Goal: Task Accomplishment & Management: Use online tool/utility

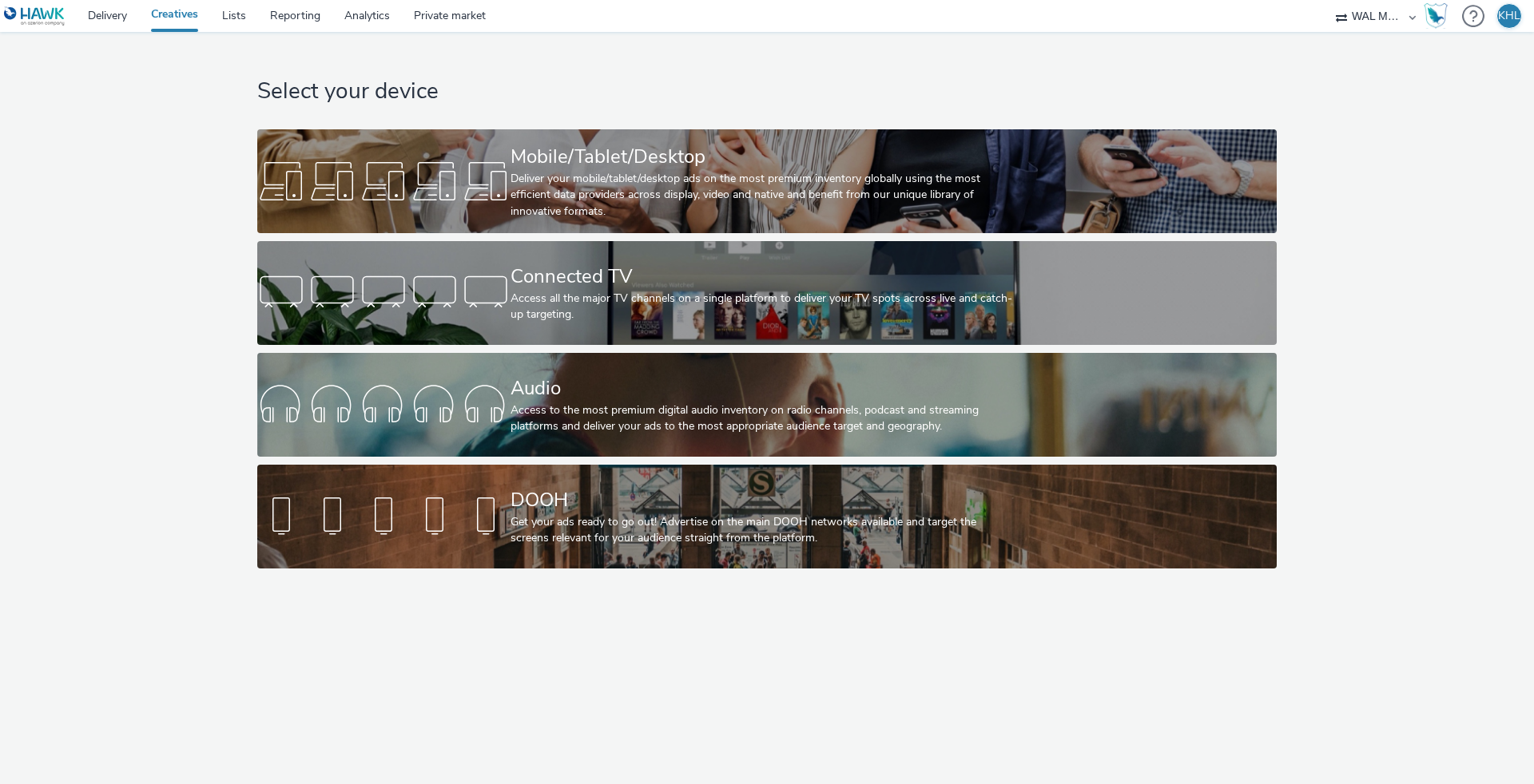
select select "10bae079-8a11-4fca-8b47-9e5fc357b551"
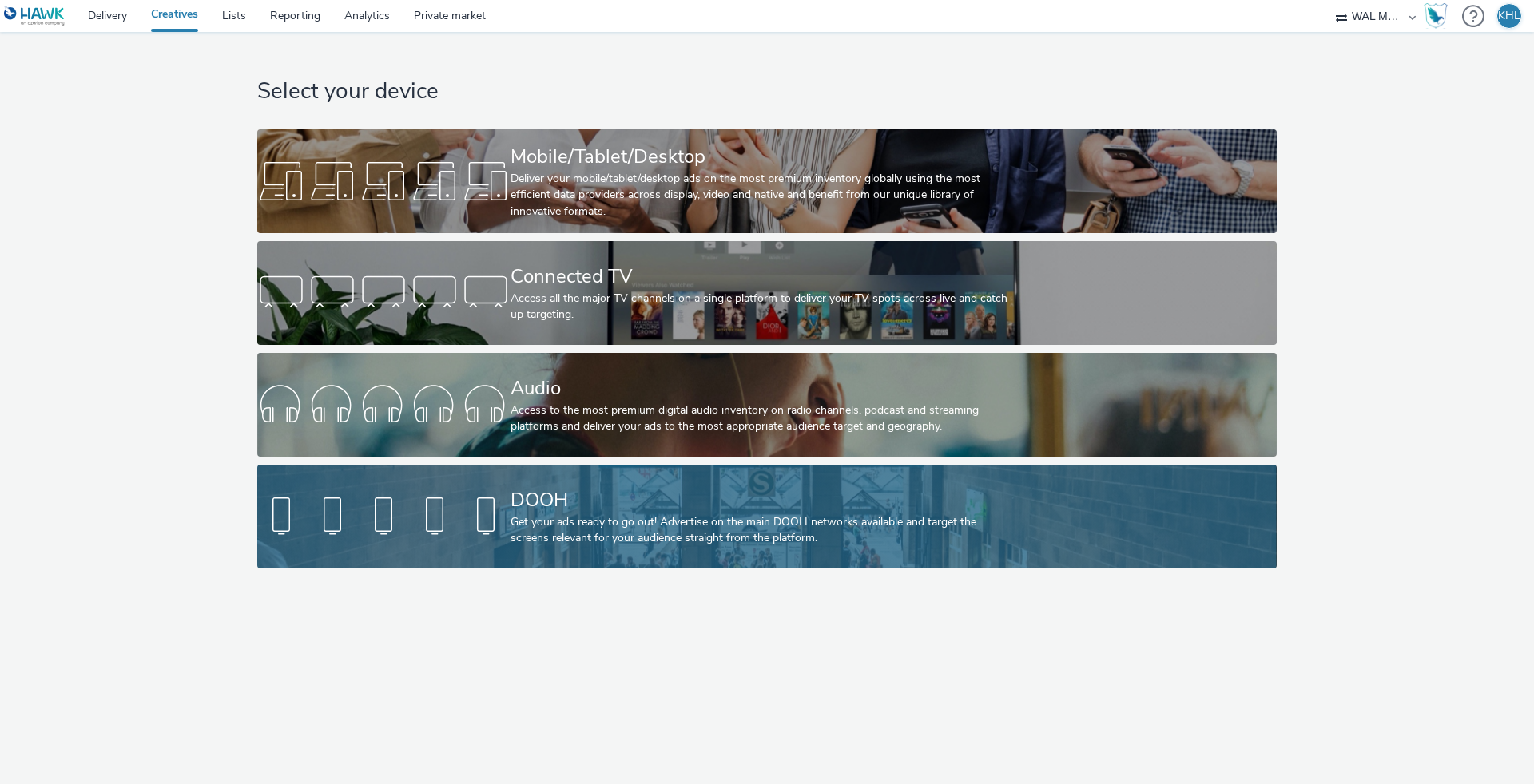
click at [645, 531] on div "Get your ads ready to go out! Advertise on the main DOOH networks available and…" at bounding box center [763, 531] width 506 height 32
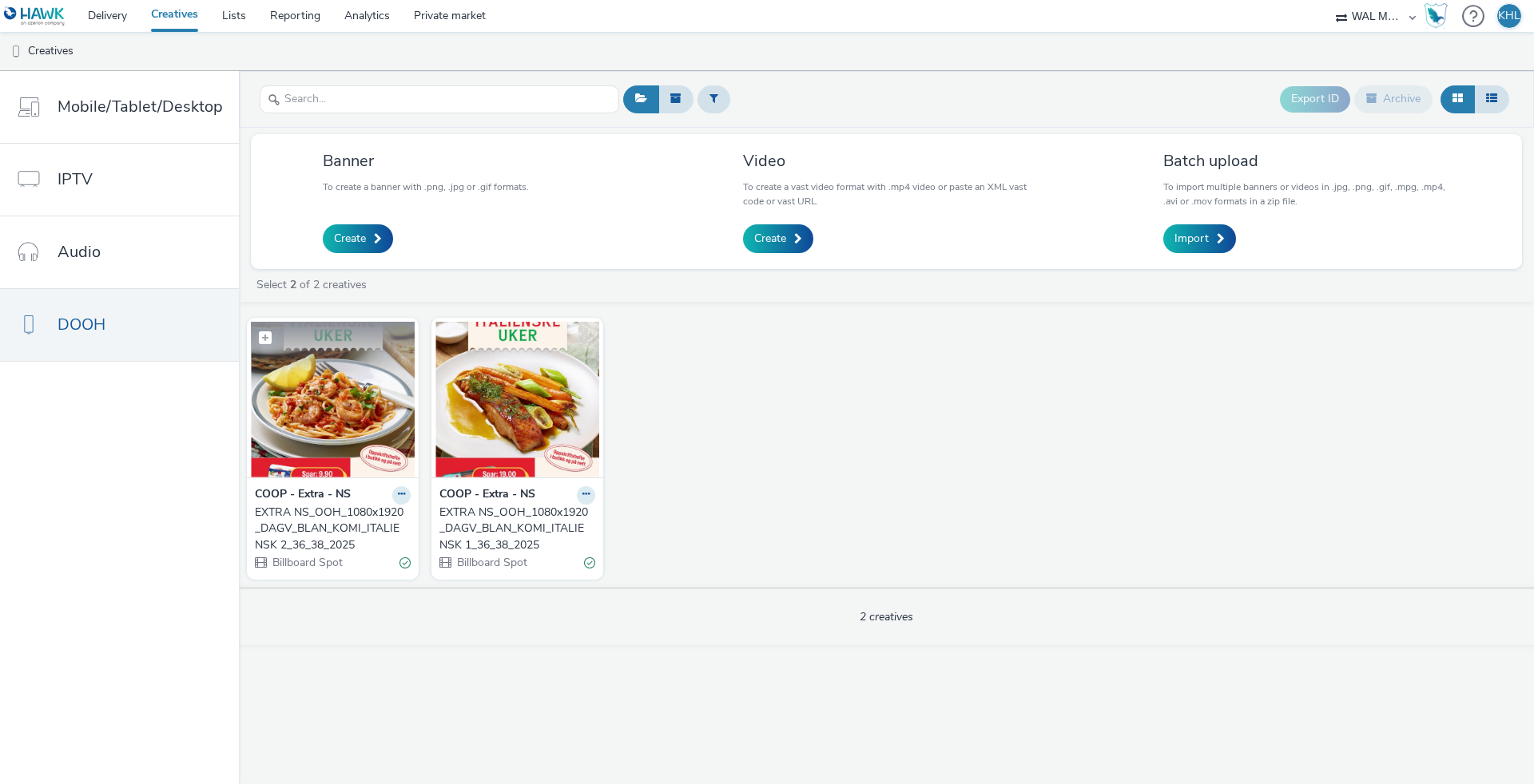
click at [341, 410] on img at bounding box center [333, 399] width 164 height 155
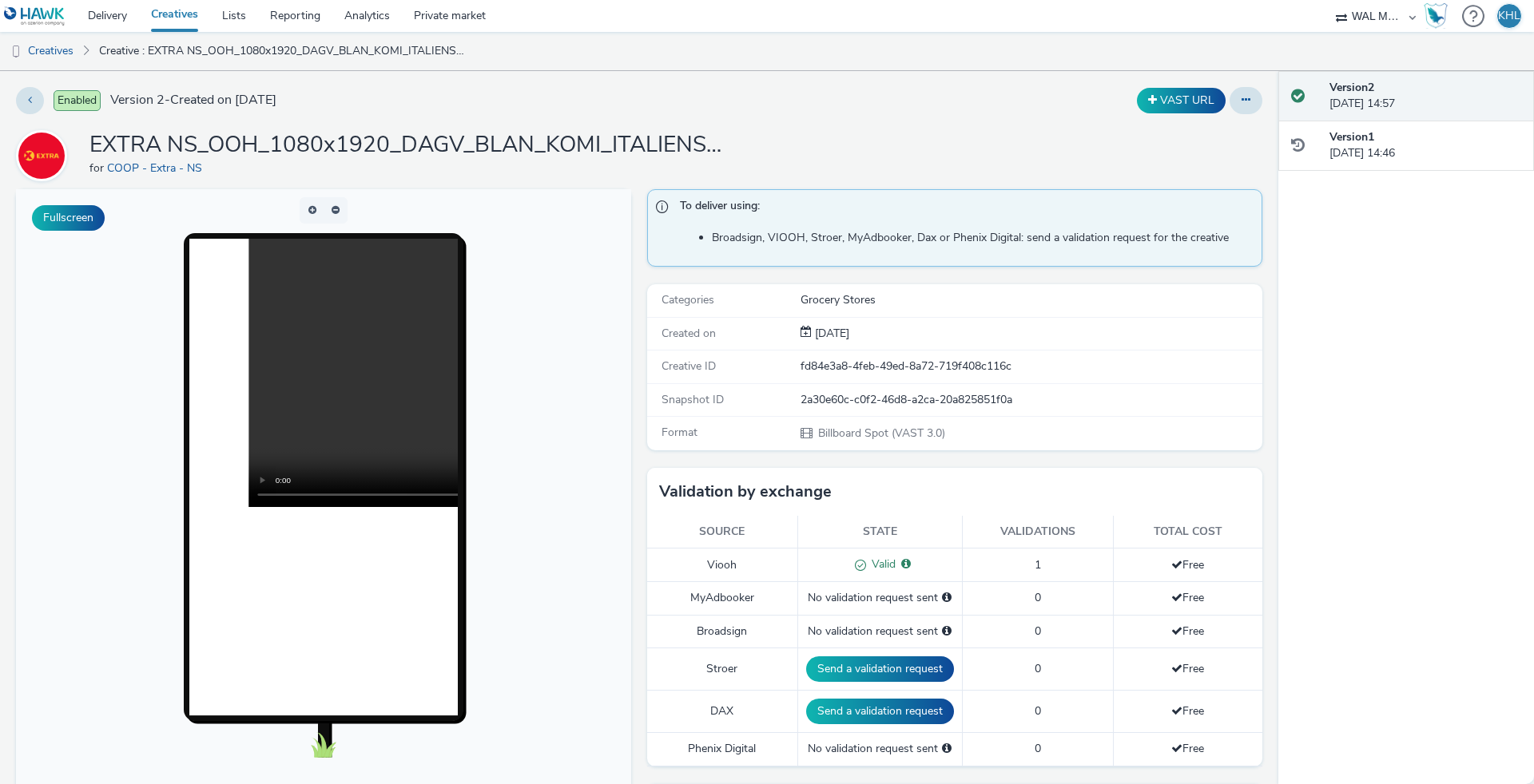
click at [193, 30] on link "Creatives" at bounding box center [174, 15] width 71 height 32
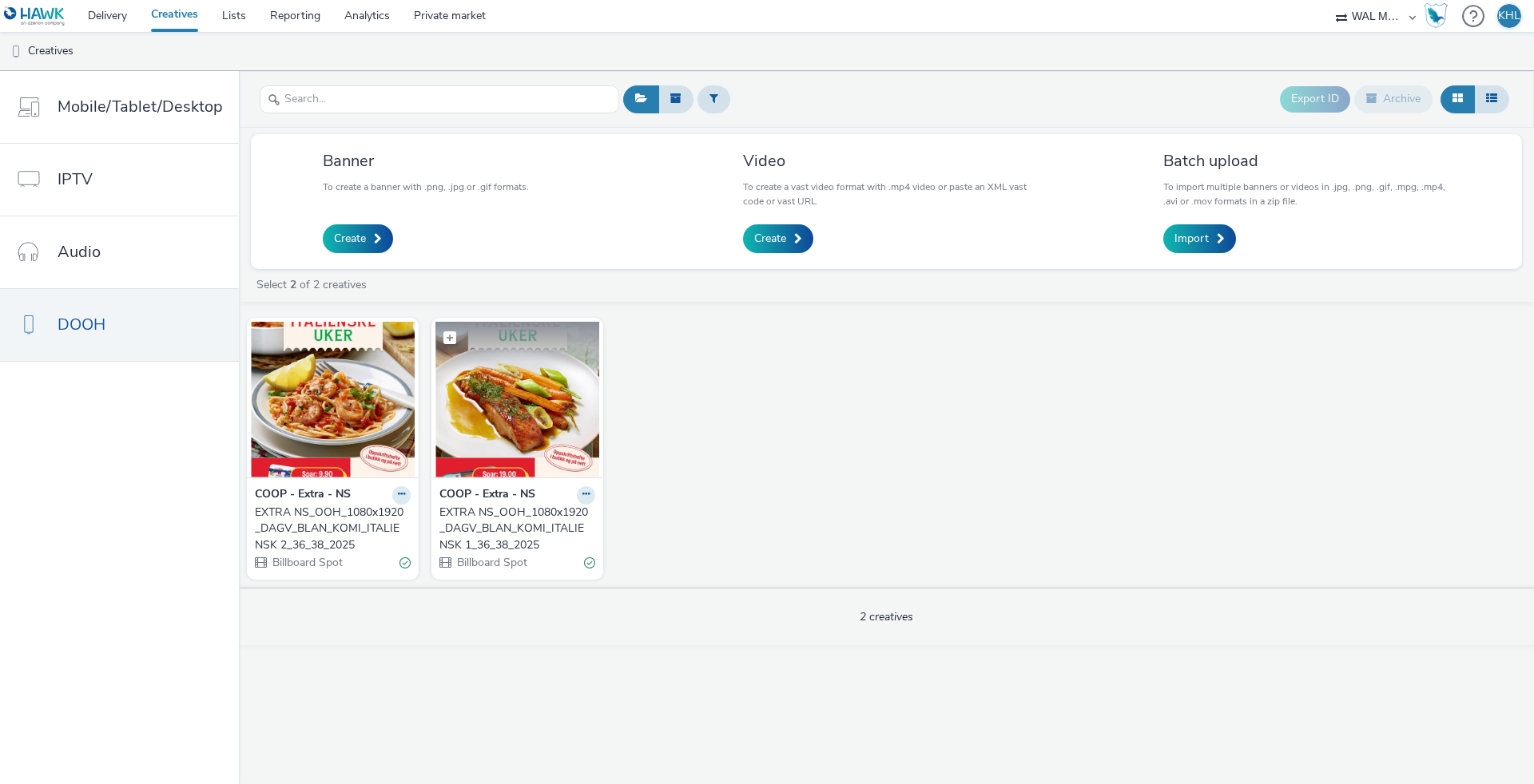
click at [524, 420] on img at bounding box center [517, 399] width 164 height 155
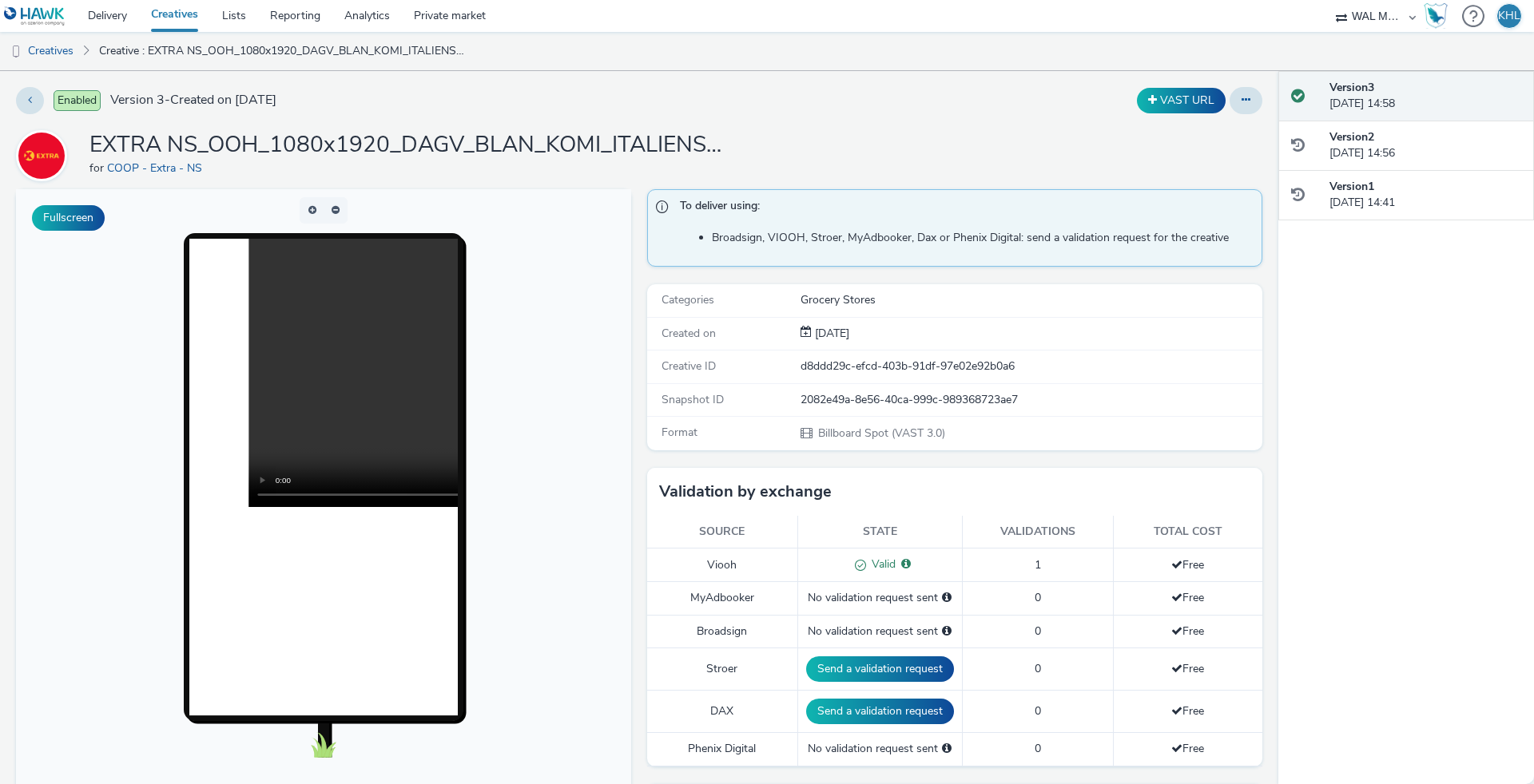
click at [186, 22] on link "Creatives" at bounding box center [174, 15] width 71 height 32
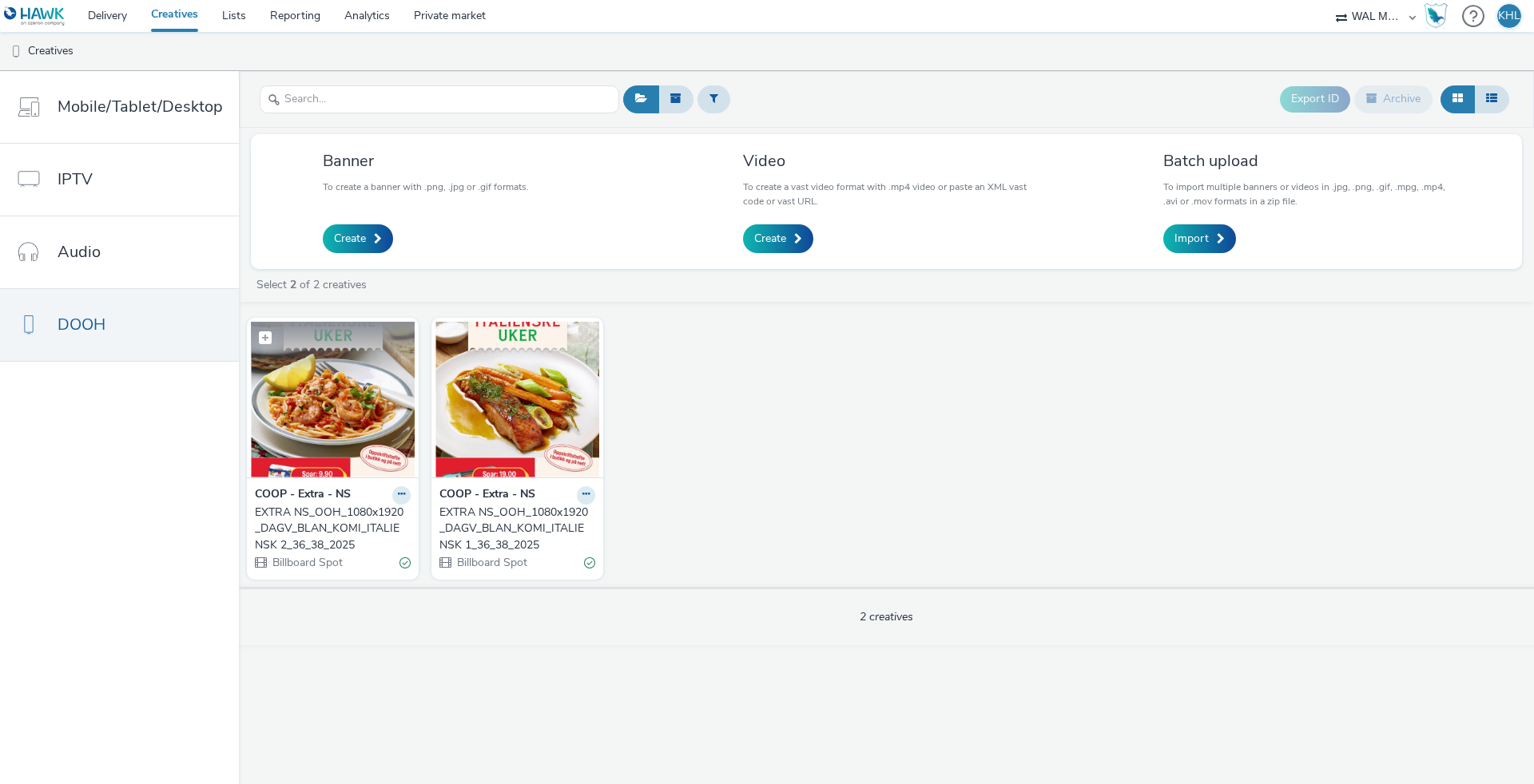
click at [366, 450] on img at bounding box center [333, 399] width 164 height 155
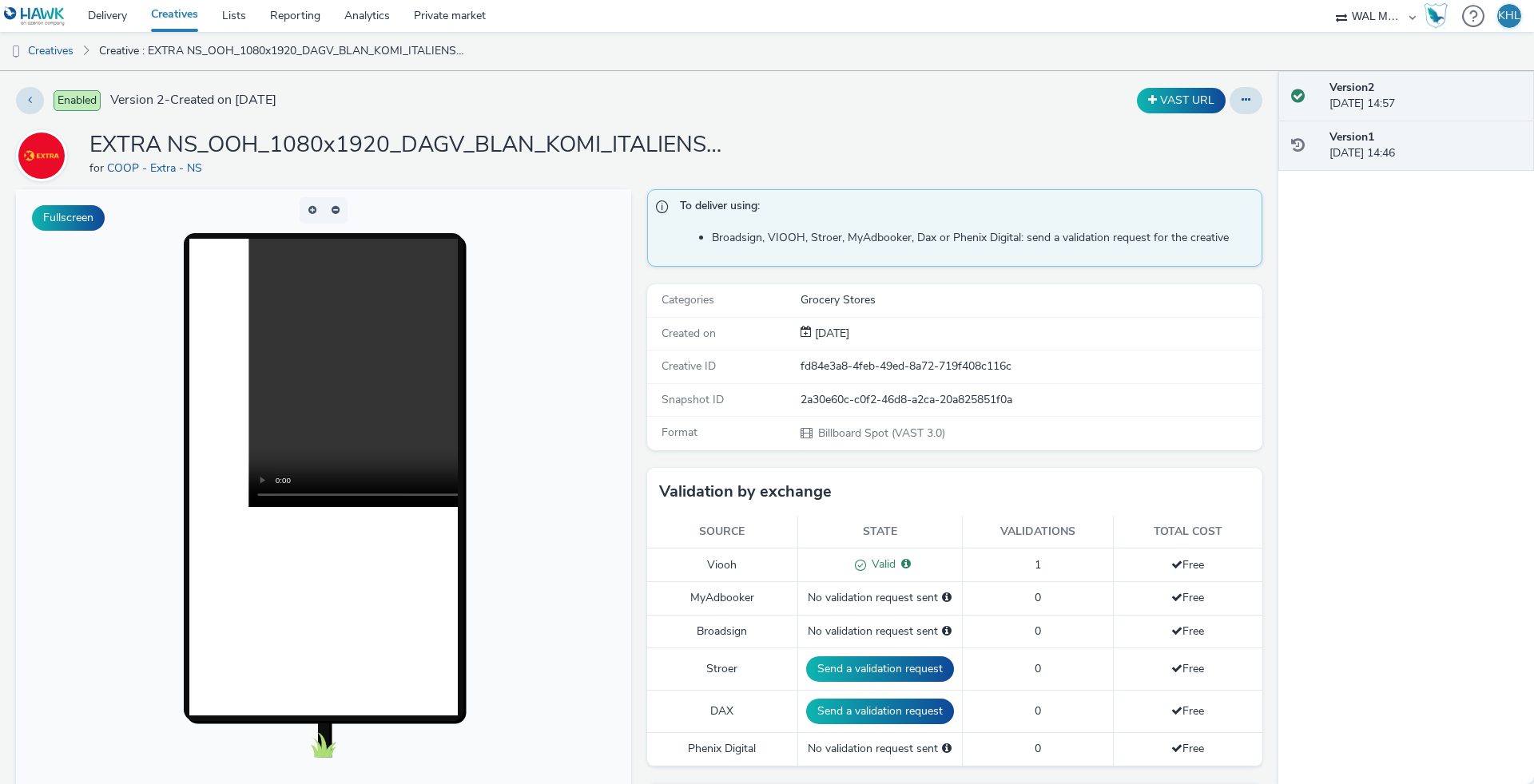
click at [1374, 135] on strong "Version 1" at bounding box center [1351, 137] width 44 height 15
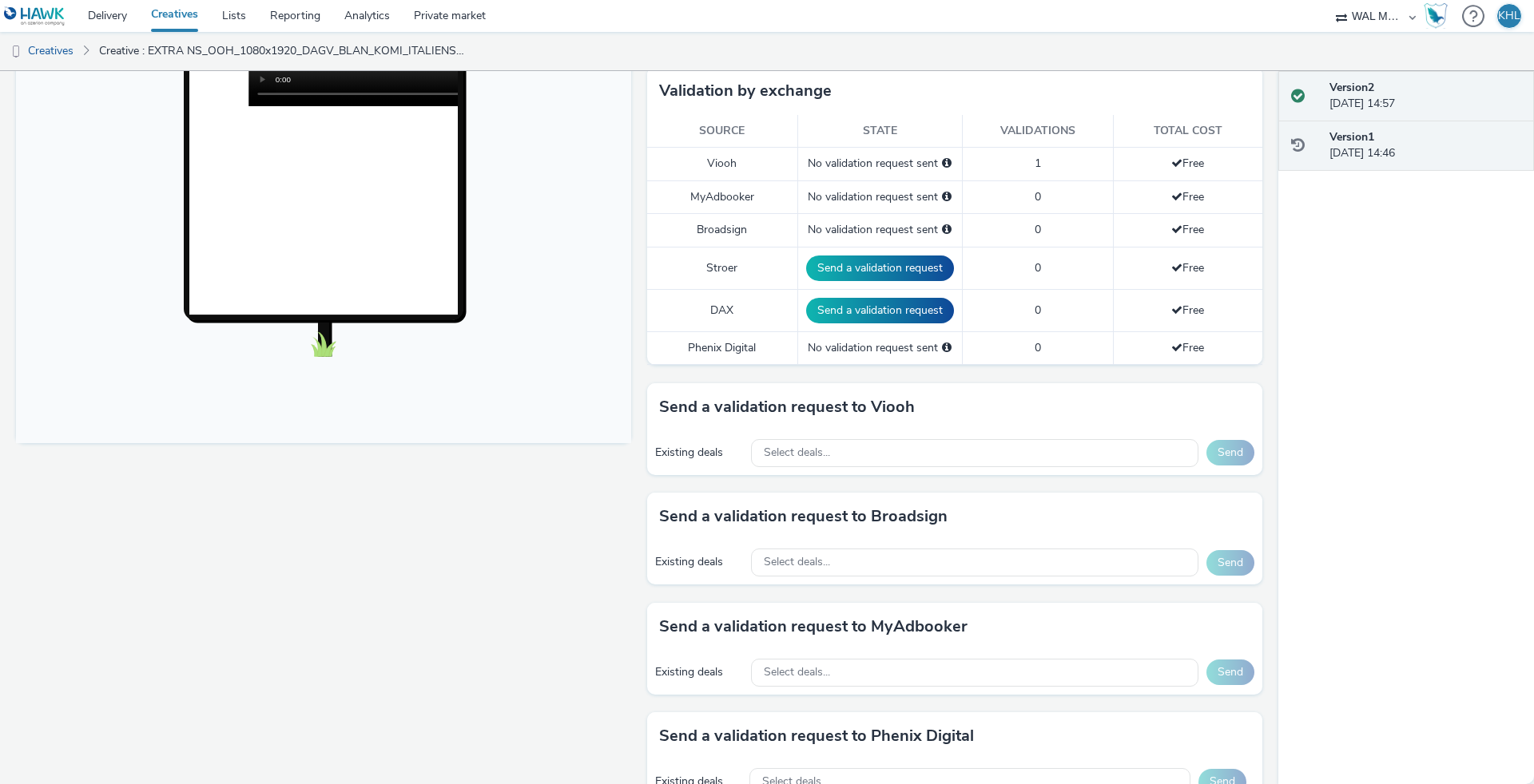
scroll to position [390, 0]
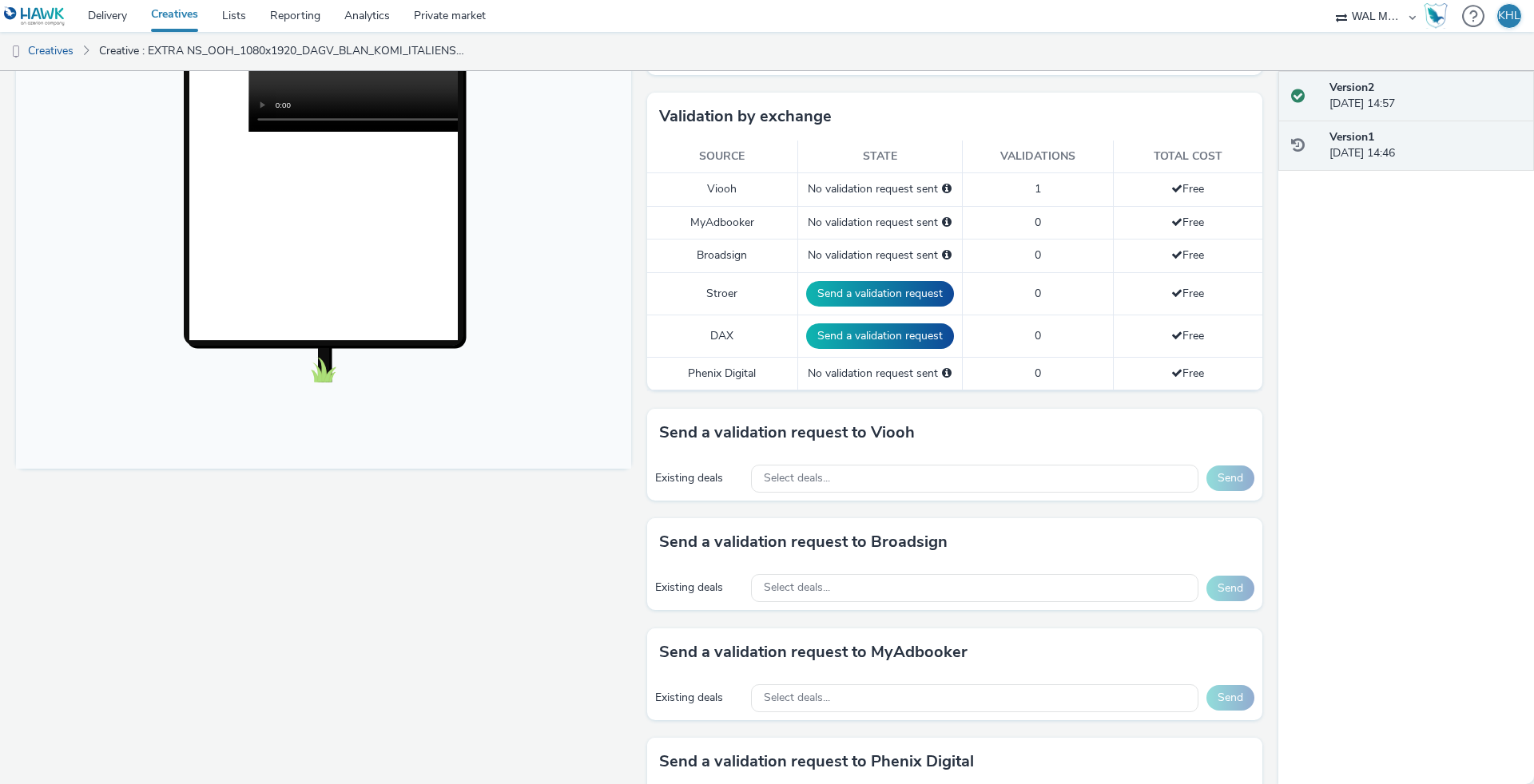
click at [1420, 87] on div "Version 2 [DATE] 14:57" at bounding box center [1425, 96] width 192 height 32
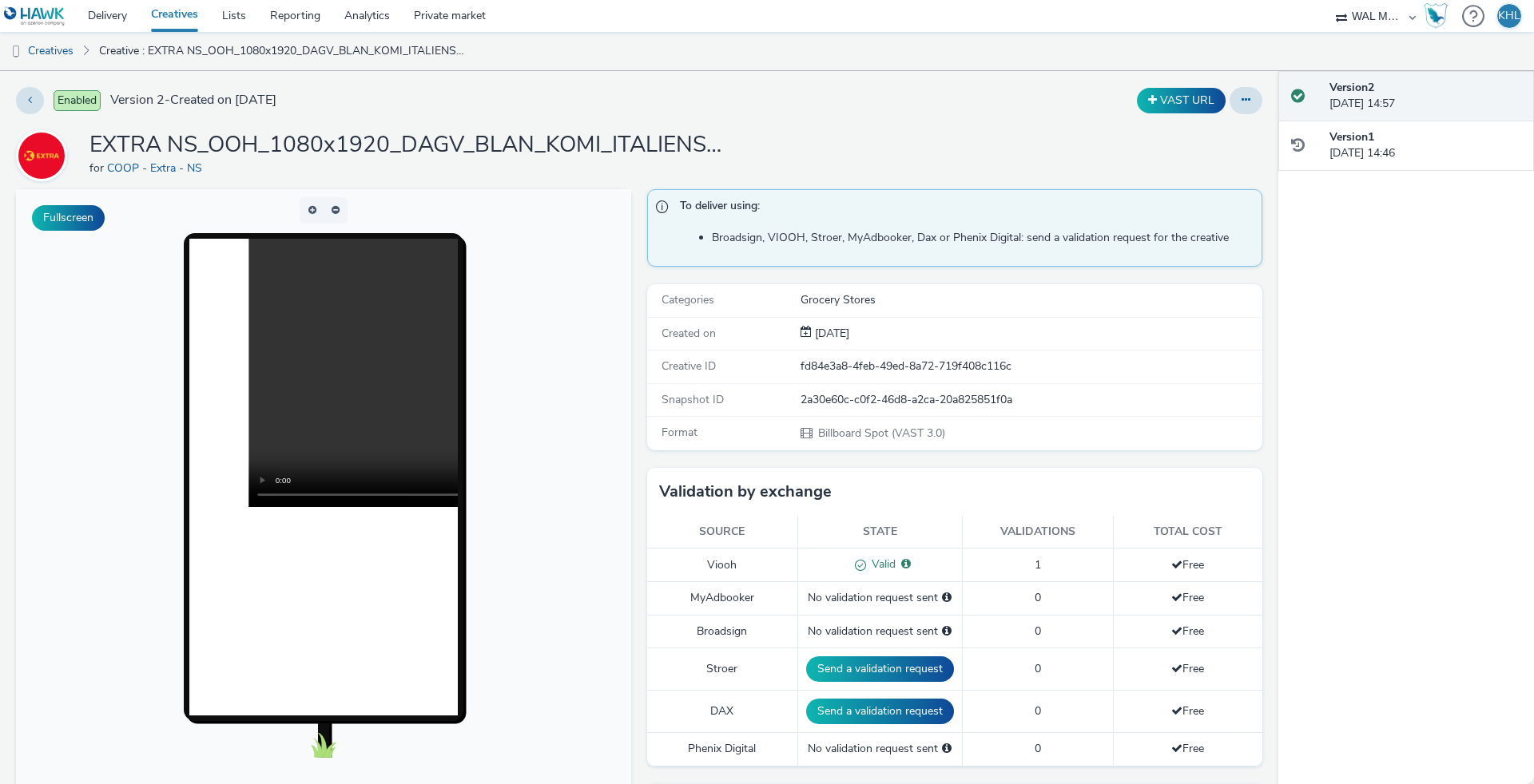
scroll to position [0, 0]
click at [195, 24] on link "Creatives" at bounding box center [174, 15] width 71 height 32
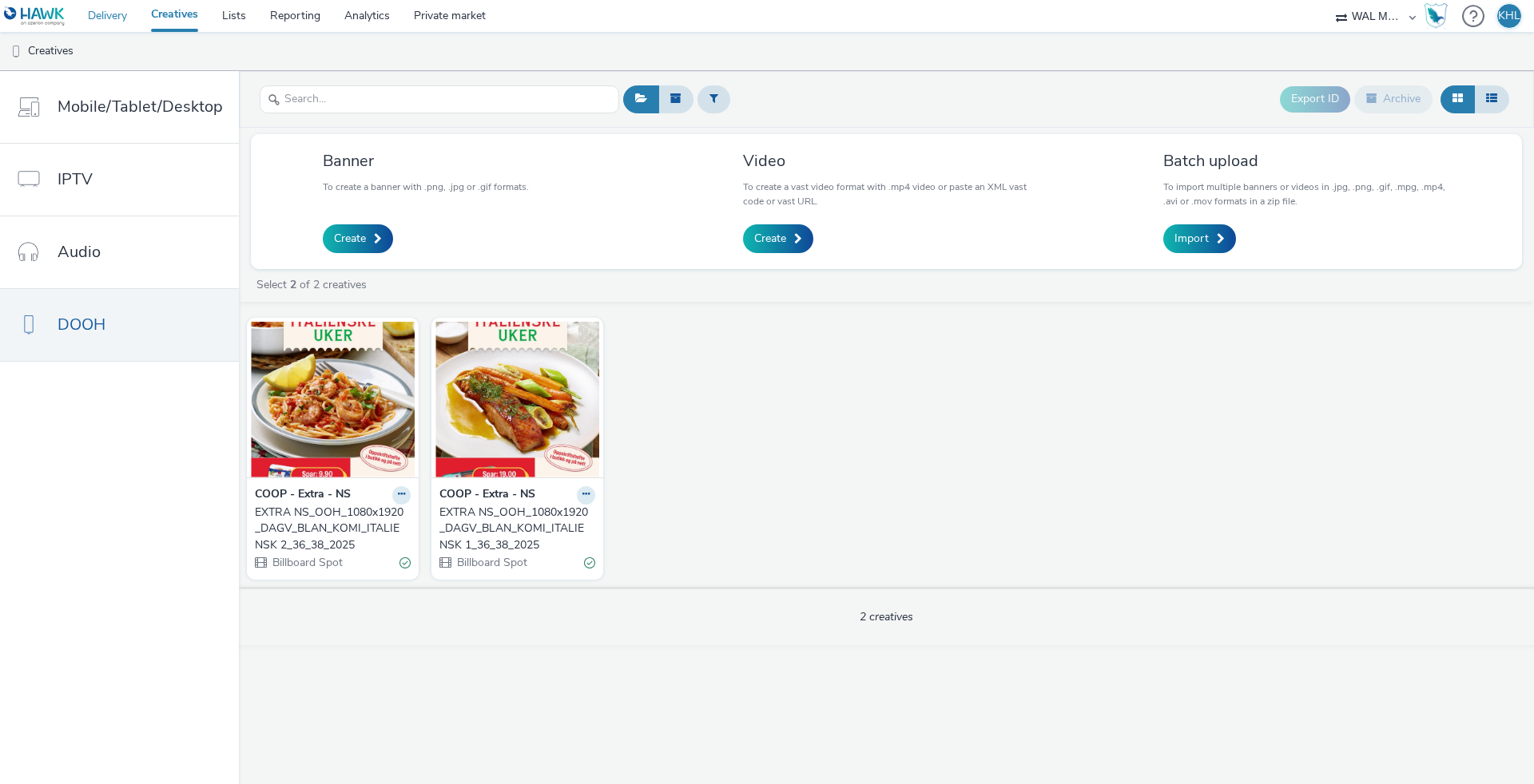
click at [90, 4] on link "Delivery" at bounding box center [108, 15] width 63 height 32
